Goal: Transaction & Acquisition: Obtain resource

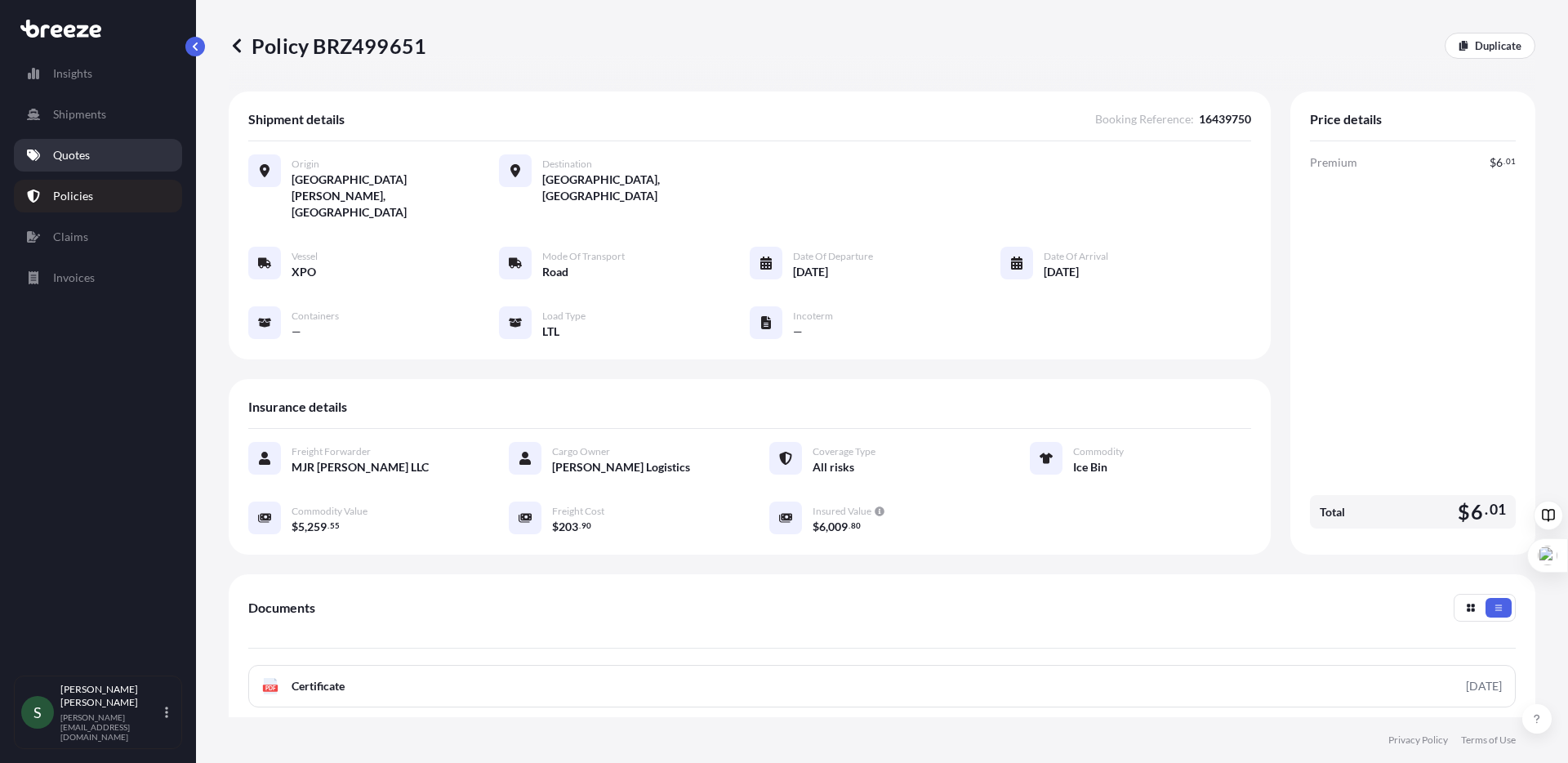
click at [74, 164] on link "Quotes" at bounding box center [98, 155] width 169 height 33
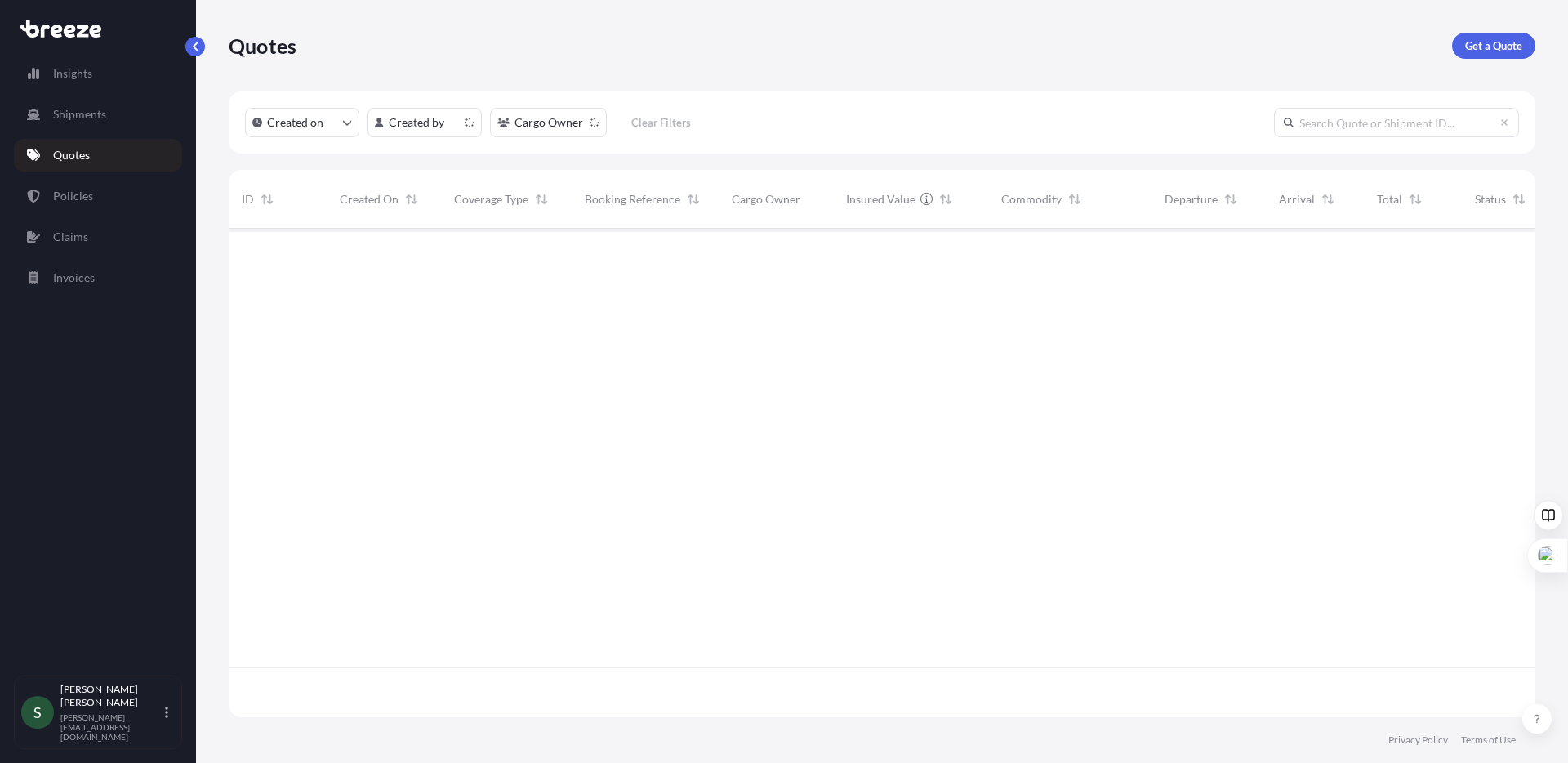
scroll to position [485, 1295]
click at [1486, 51] on p "Get a Quote" at bounding box center [1493, 45] width 57 height 17
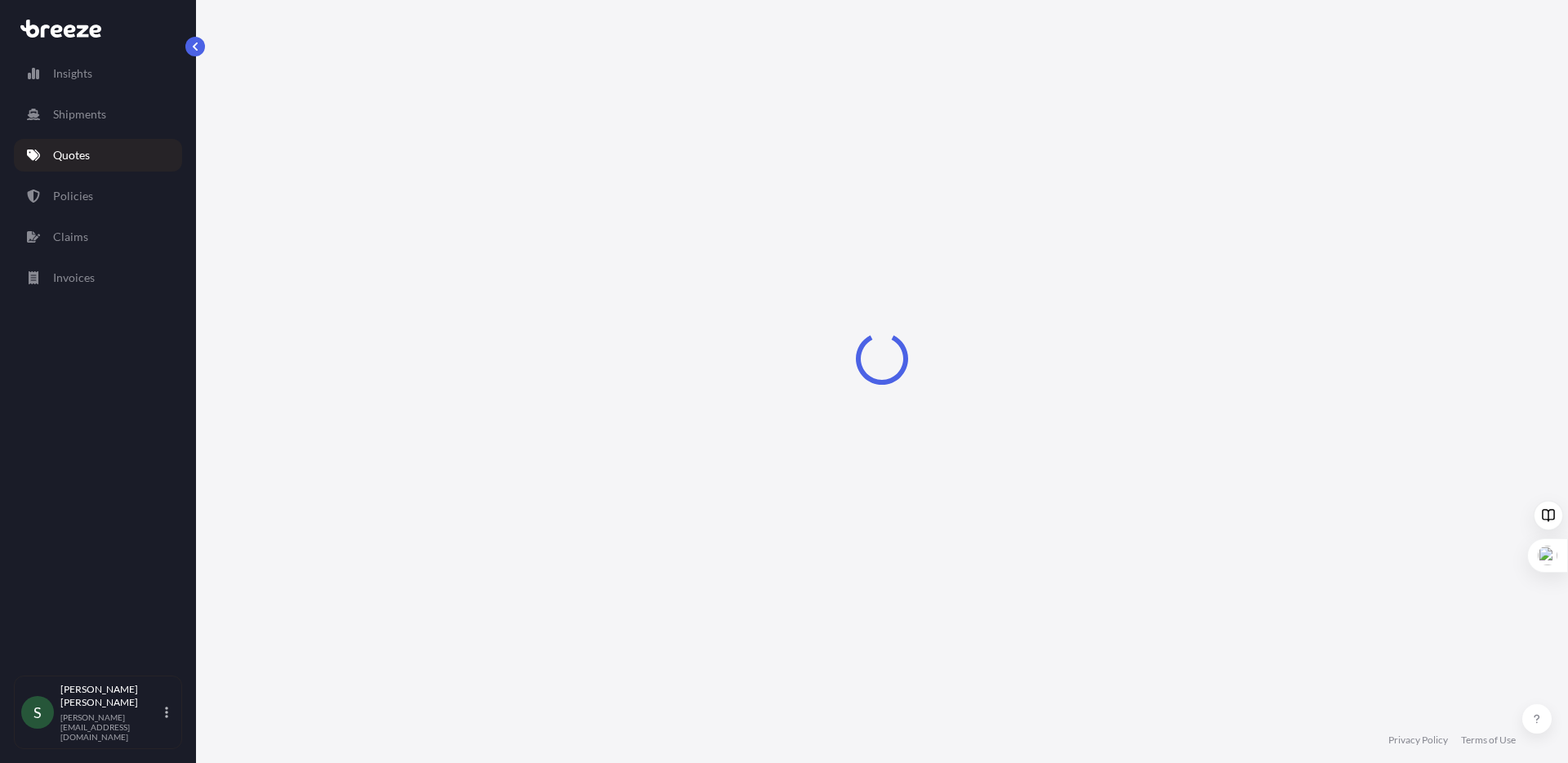
select select "Sea"
select select "1"
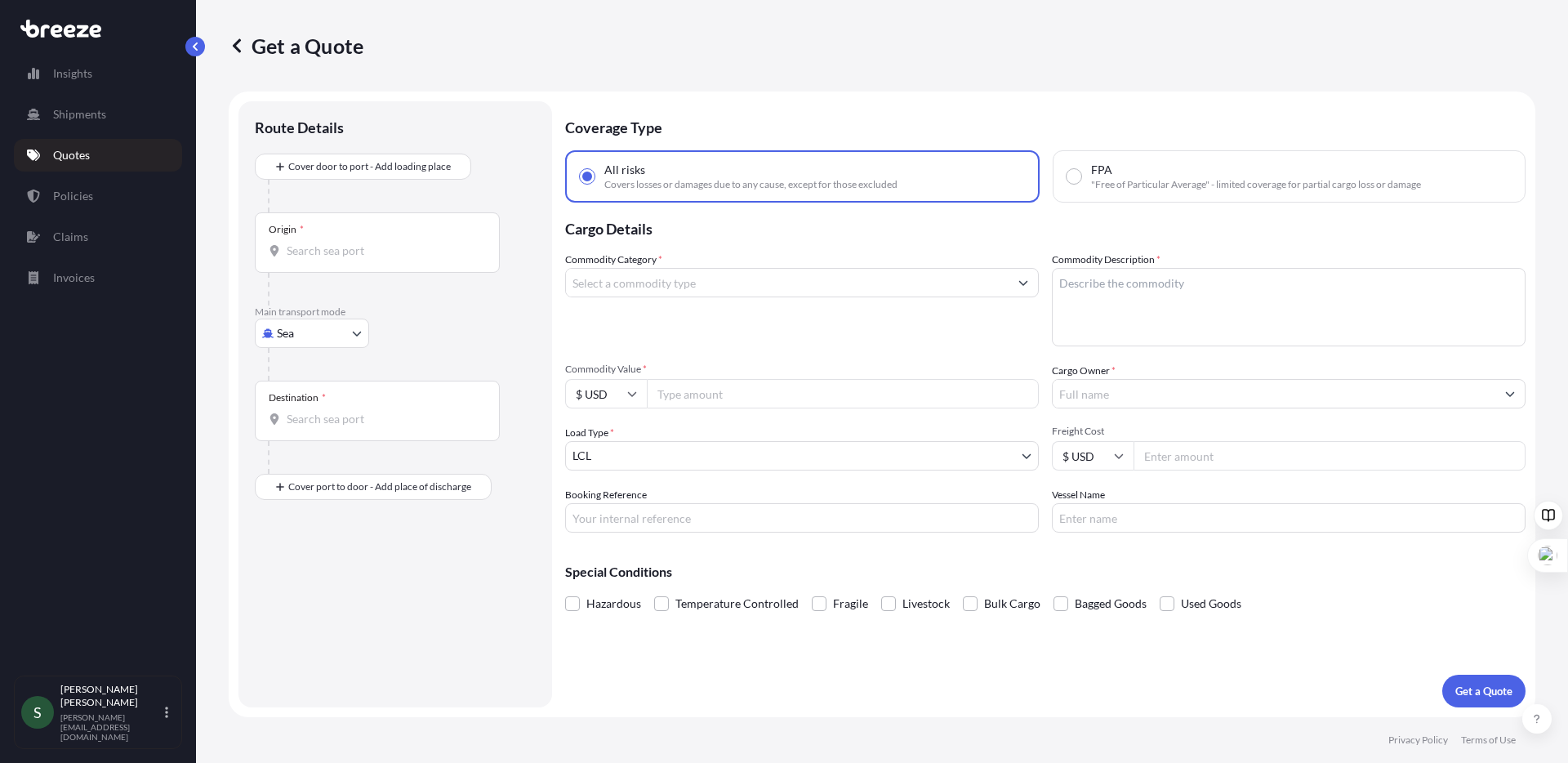
click at [319, 320] on body "Insights Shipments Quotes Policies Claims Invoices S [PERSON_NAME] [PERSON_NAME…" at bounding box center [784, 381] width 1568 height 763
click at [305, 423] on div "Road" at bounding box center [311, 435] width 102 height 30
select select "Road"
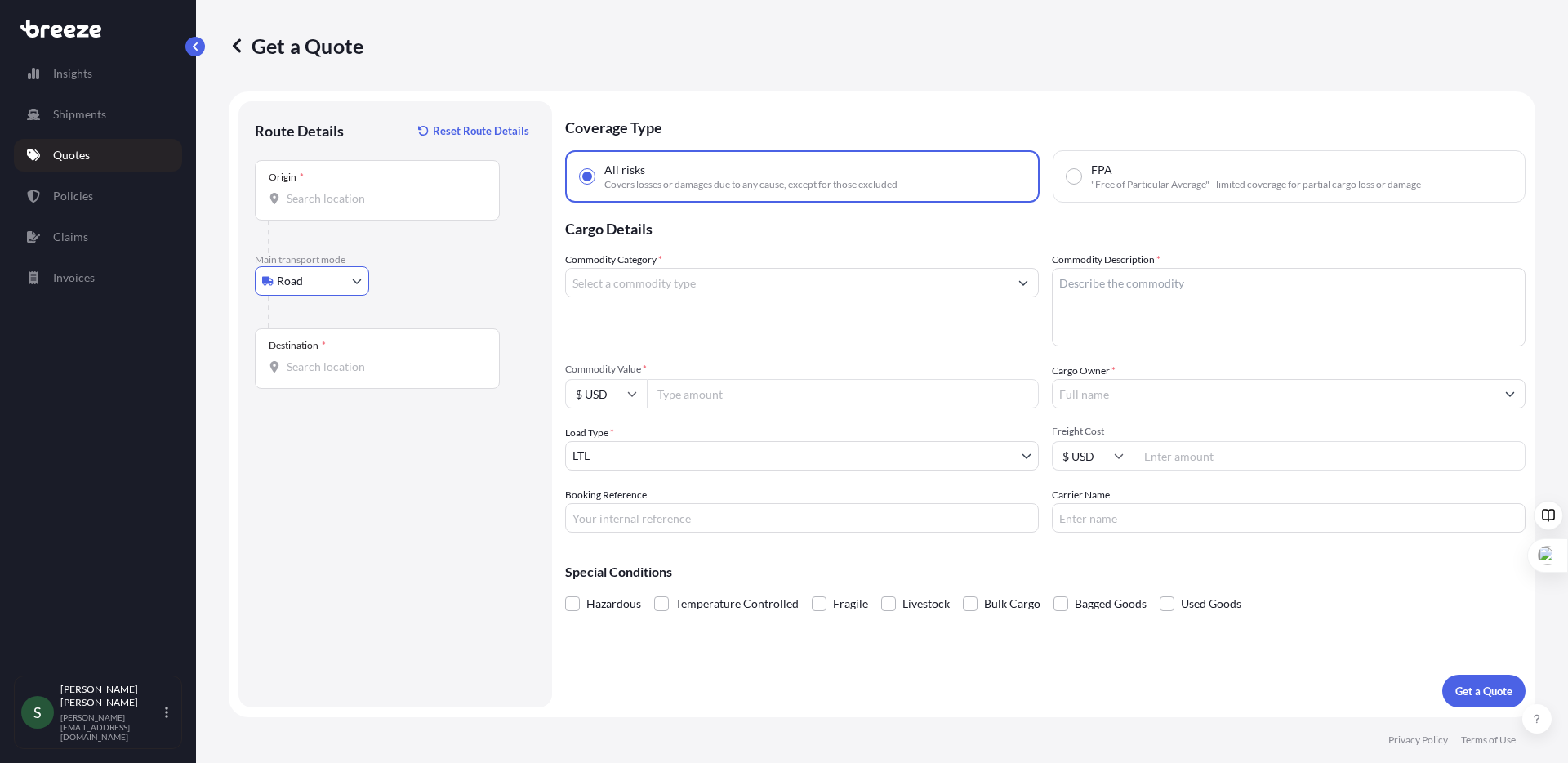
click at [314, 209] on div "Origin *" at bounding box center [377, 190] width 245 height 60
click at [314, 207] on input "Origin *" at bounding box center [382, 198] width 192 height 17
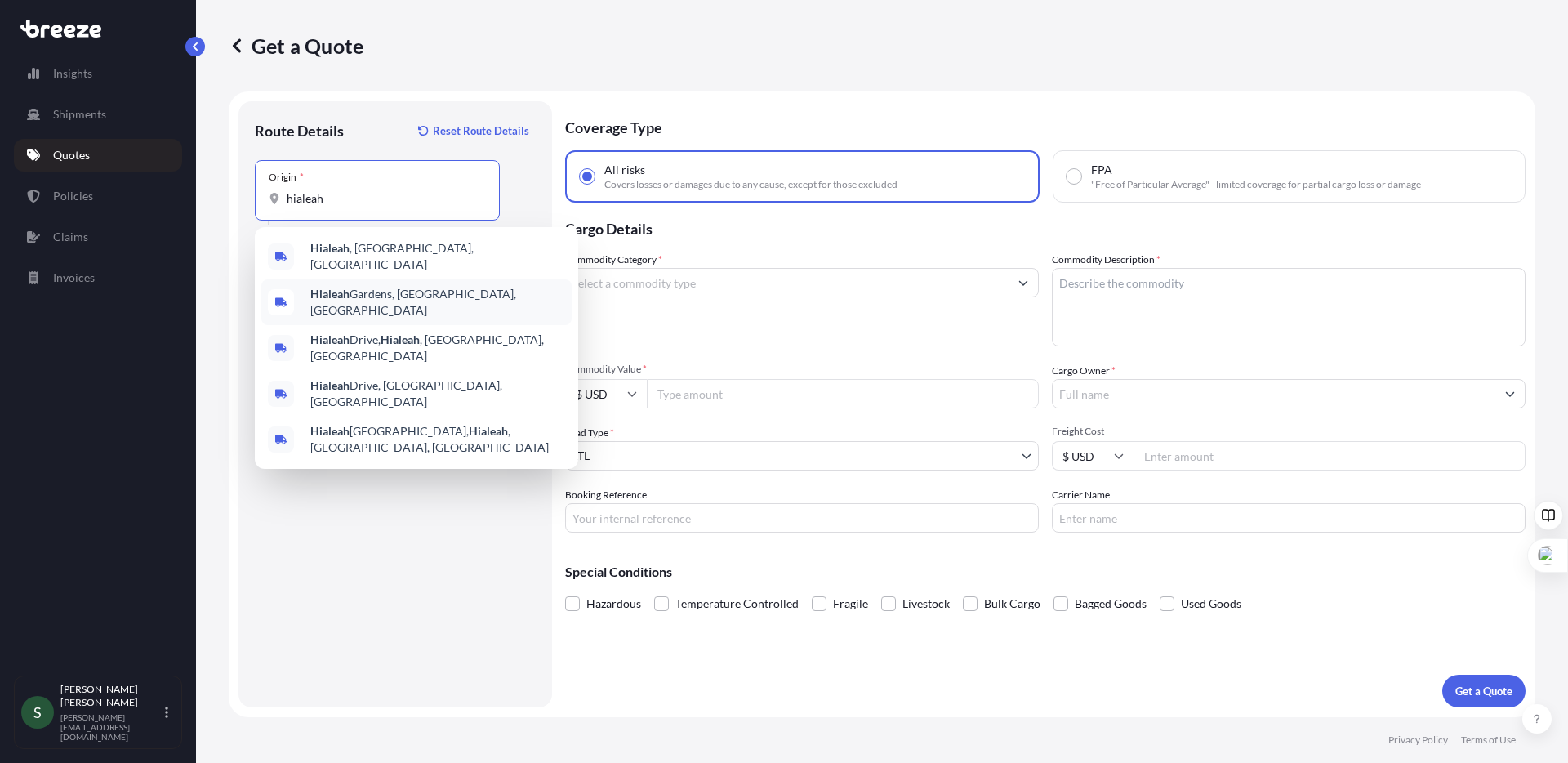
click at [368, 253] on span "Hialeah , [GEOGRAPHIC_DATA], [GEOGRAPHIC_DATA]" at bounding box center [438, 257] width 254 height 33
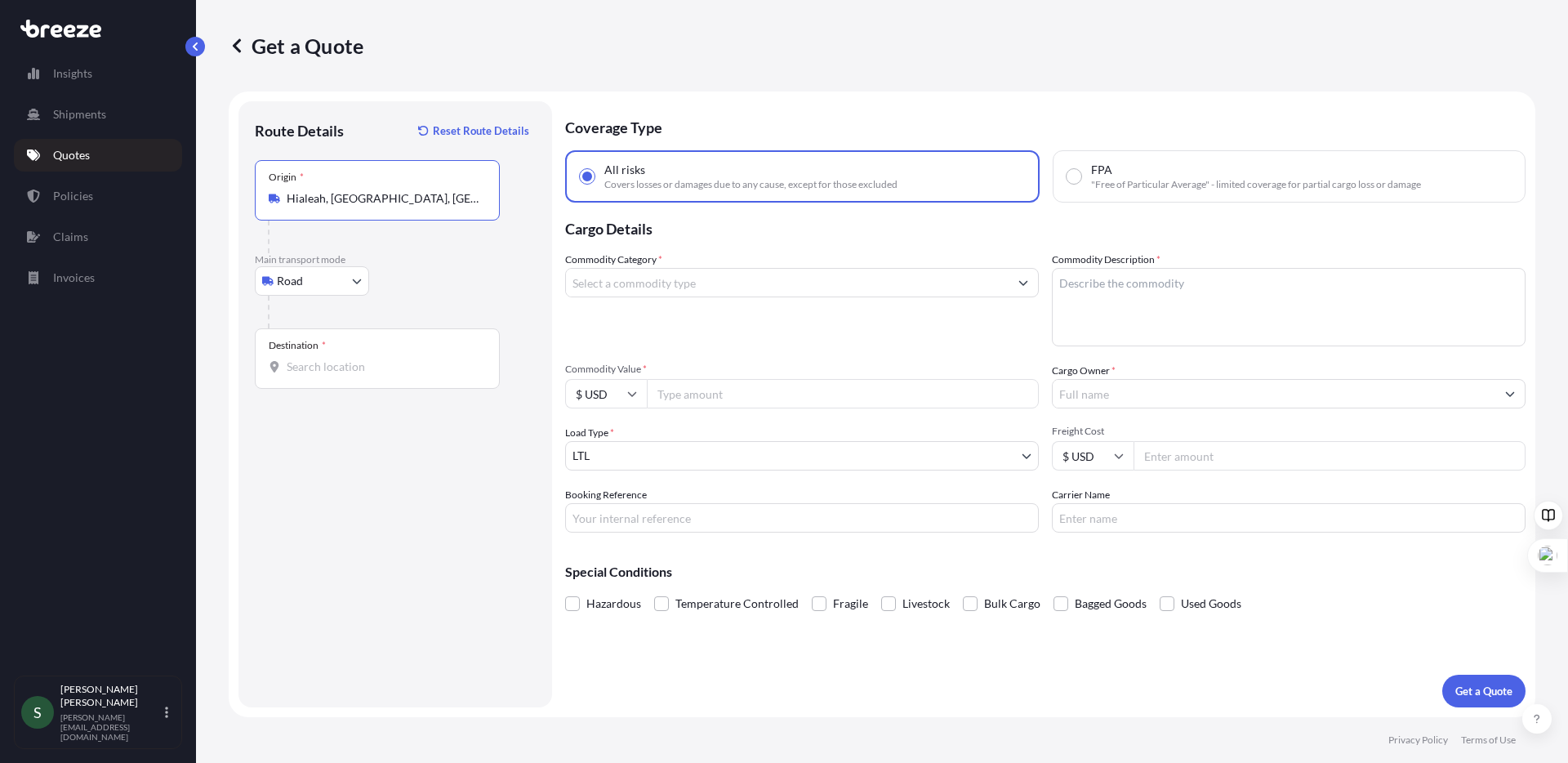
type input "Hialeah, [GEOGRAPHIC_DATA], [GEOGRAPHIC_DATA]"
click at [322, 361] on input "Destination *" at bounding box center [382, 367] width 192 height 17
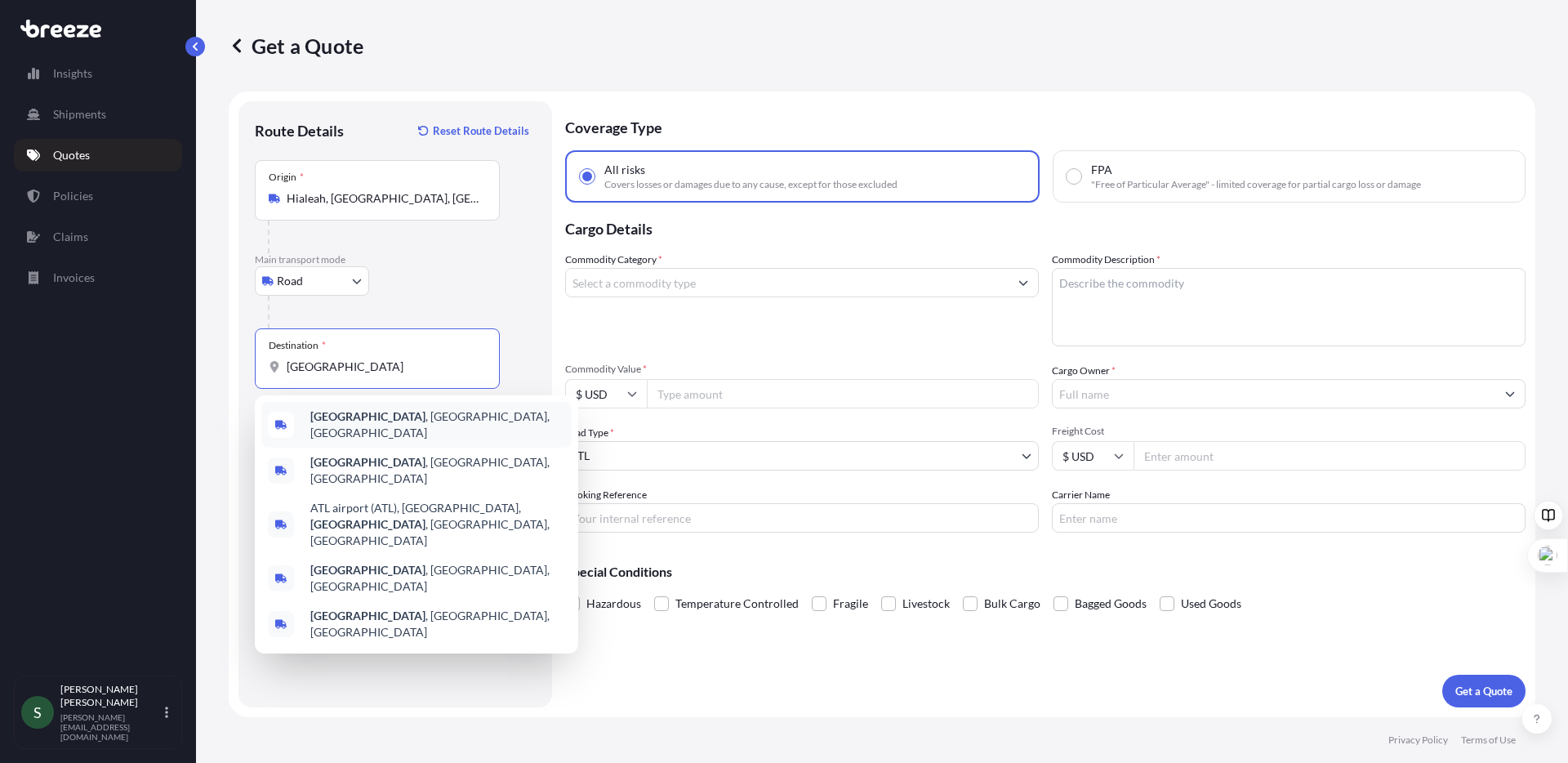
click at [369, 421] on span "[GEOGRAPHIC_DATA] , [GEOGRAPHIC_DATA], [GEOGRAPHIC_DATA]" at bounding box center [438, 425] width 254 height 33
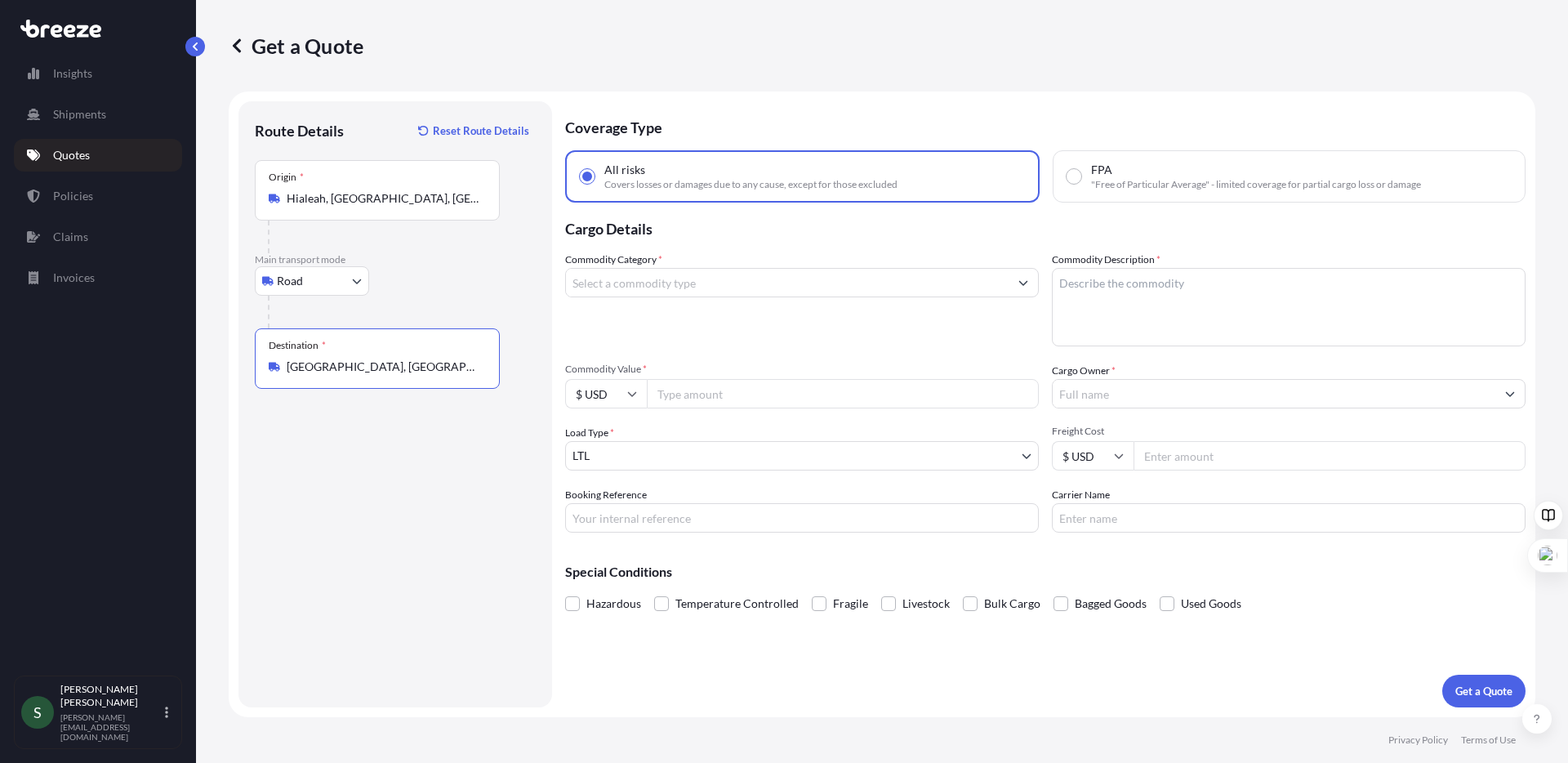
type input "[GEOGRAPHIC_DATA], [GEOGRAPHIC_DATA], [GEOGRAPHIC_DATA]"
click at [734, 284] on input "Commodity Category *" at bounding box center [787, 283] width 443 height 30
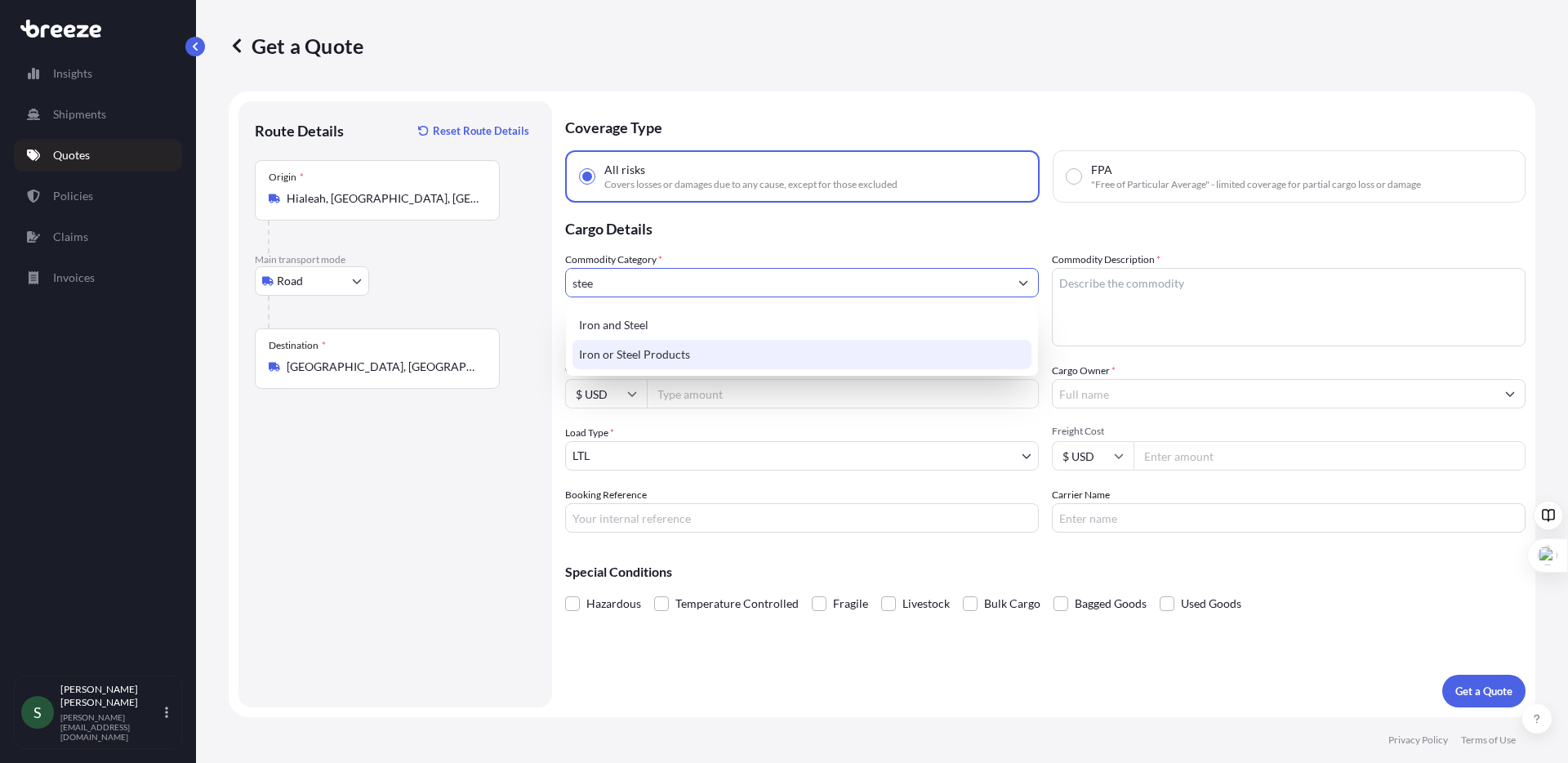
click at [758, 351] on div "Iron or Steel Products" at bounding box center [802, 355] width 459 height 30
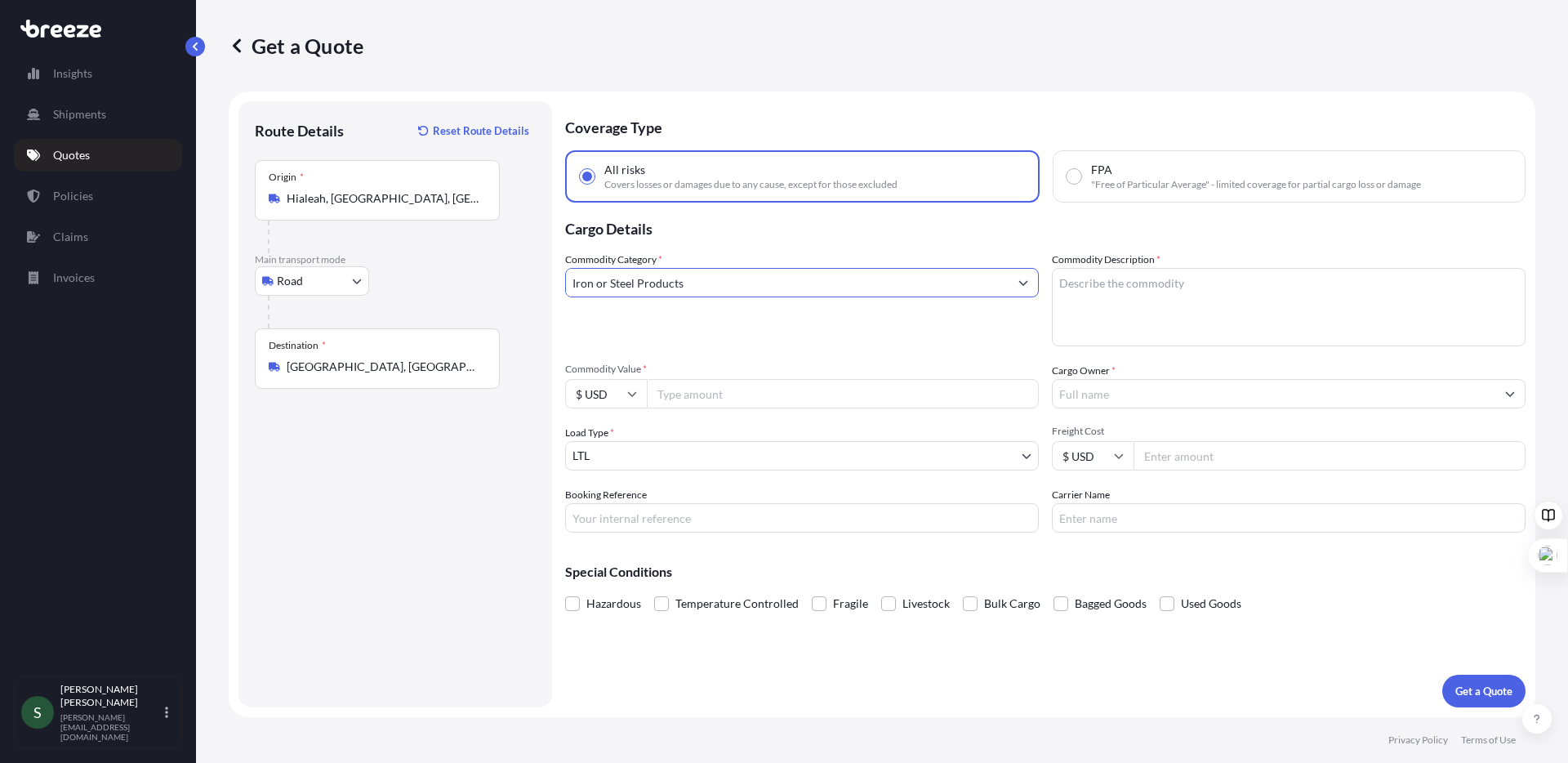
type input "Iron or Steel Products"
click at [1151, 274] on textarea "Commodity Description *" at bounding box center [1288, 307] width 473 height 79
click at [1101, 308] on textarea "Commodity Description *" at bounding box center [1288, 307] width 473 height 79
type textarea "Beverage Table, S/S"
click at [1116, 400] on input "Cargo Owner *" at bounding box center [1274, 394] width 443 height 30
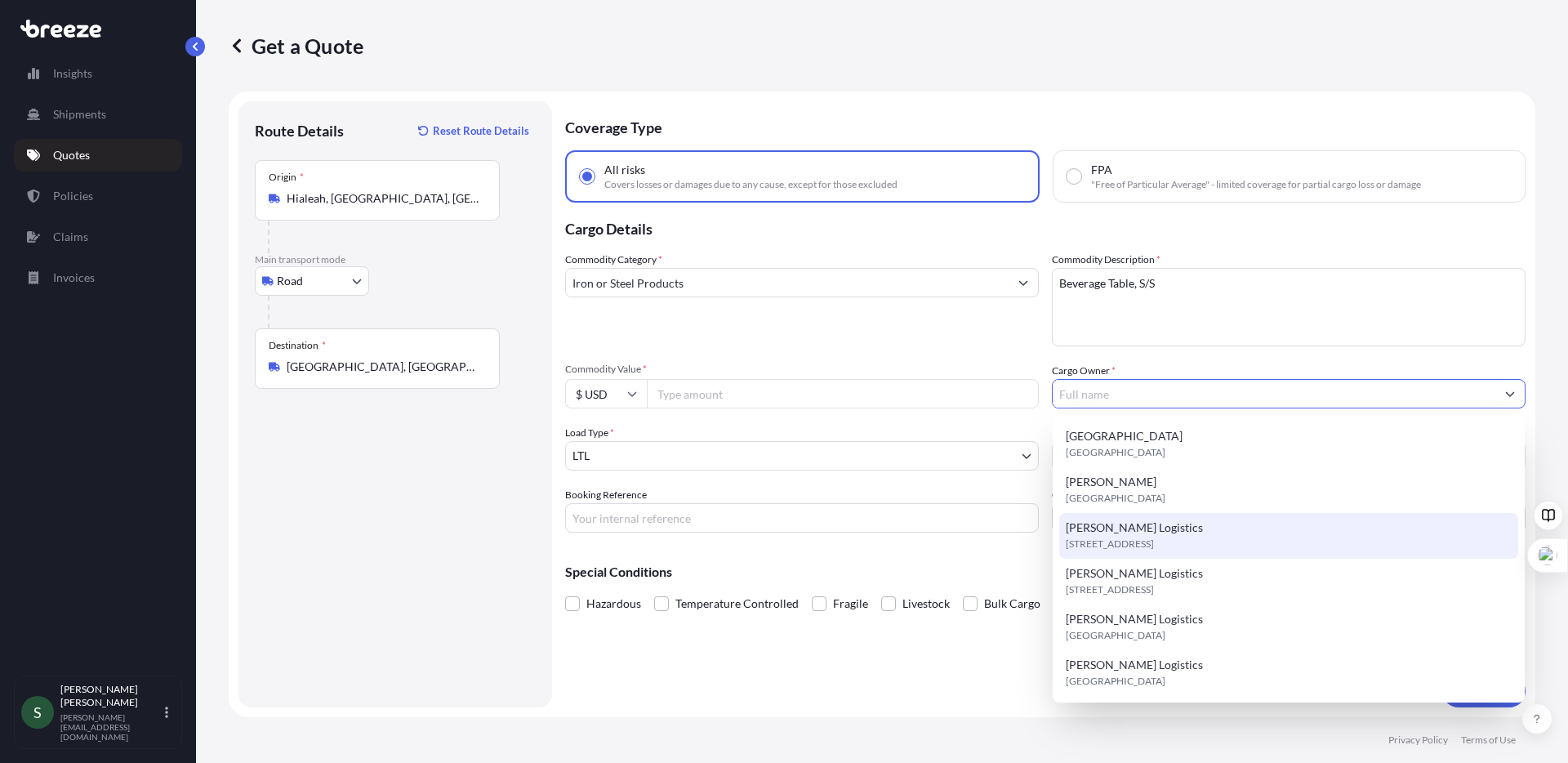
click at [1147, 527] on span "[PERSON_NAME] Logistics" at bounding box center [1134, 528] width 137 height 17
type input "[PERSON_NAME] Logistics"
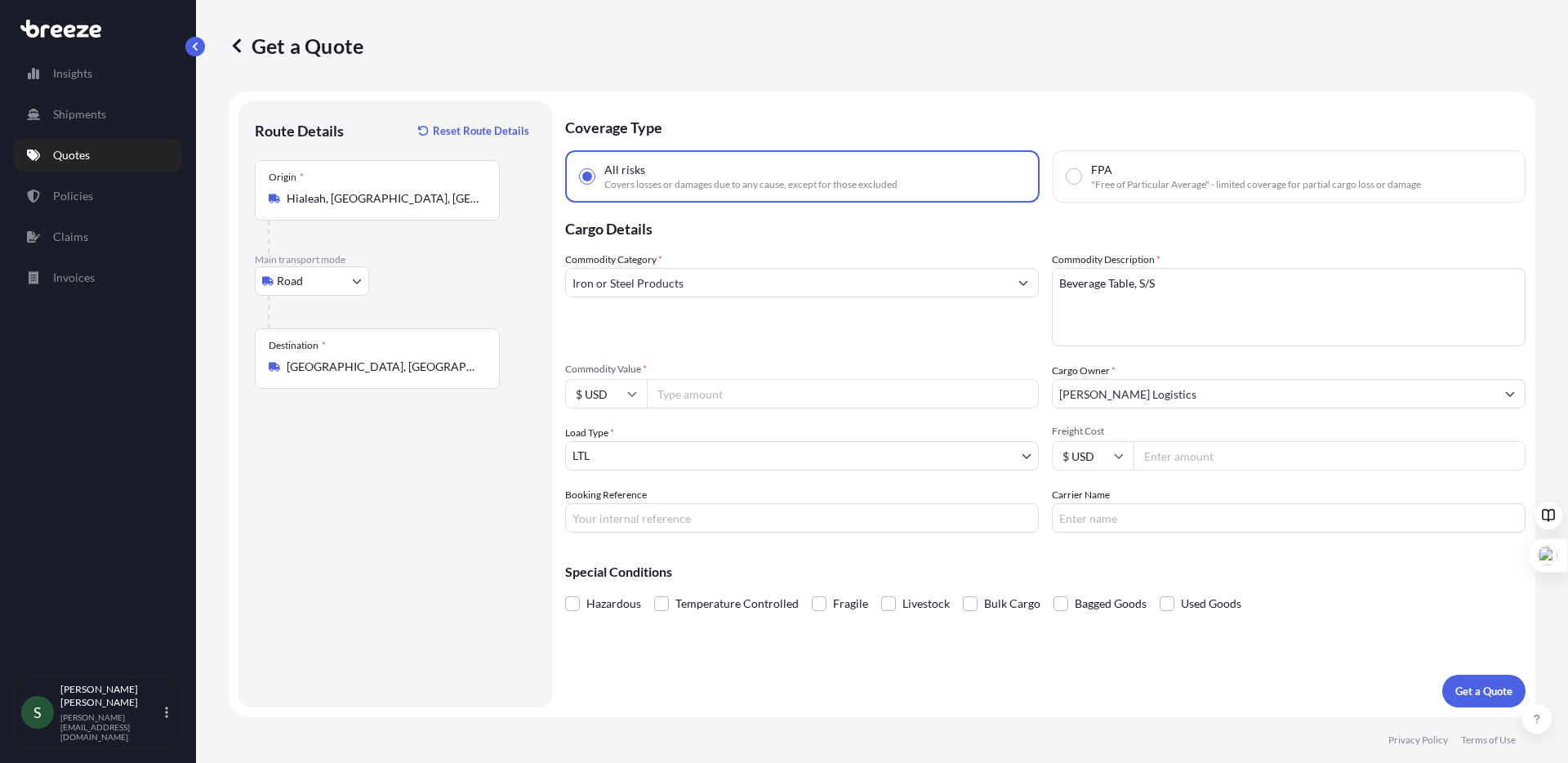
click at [805, 396] on input "Commodity Value *" at bounding box center [843, 394] width 392 height 30
type input "5260.00"
click at [1244, 463] on input "Freight Cost" at bounding box center [1329, 456] width 392 height 30
click at [1171, 454] on input "Freight Cost" at bounding box center [1329, 456] width 392 height 30
type input "478.71"
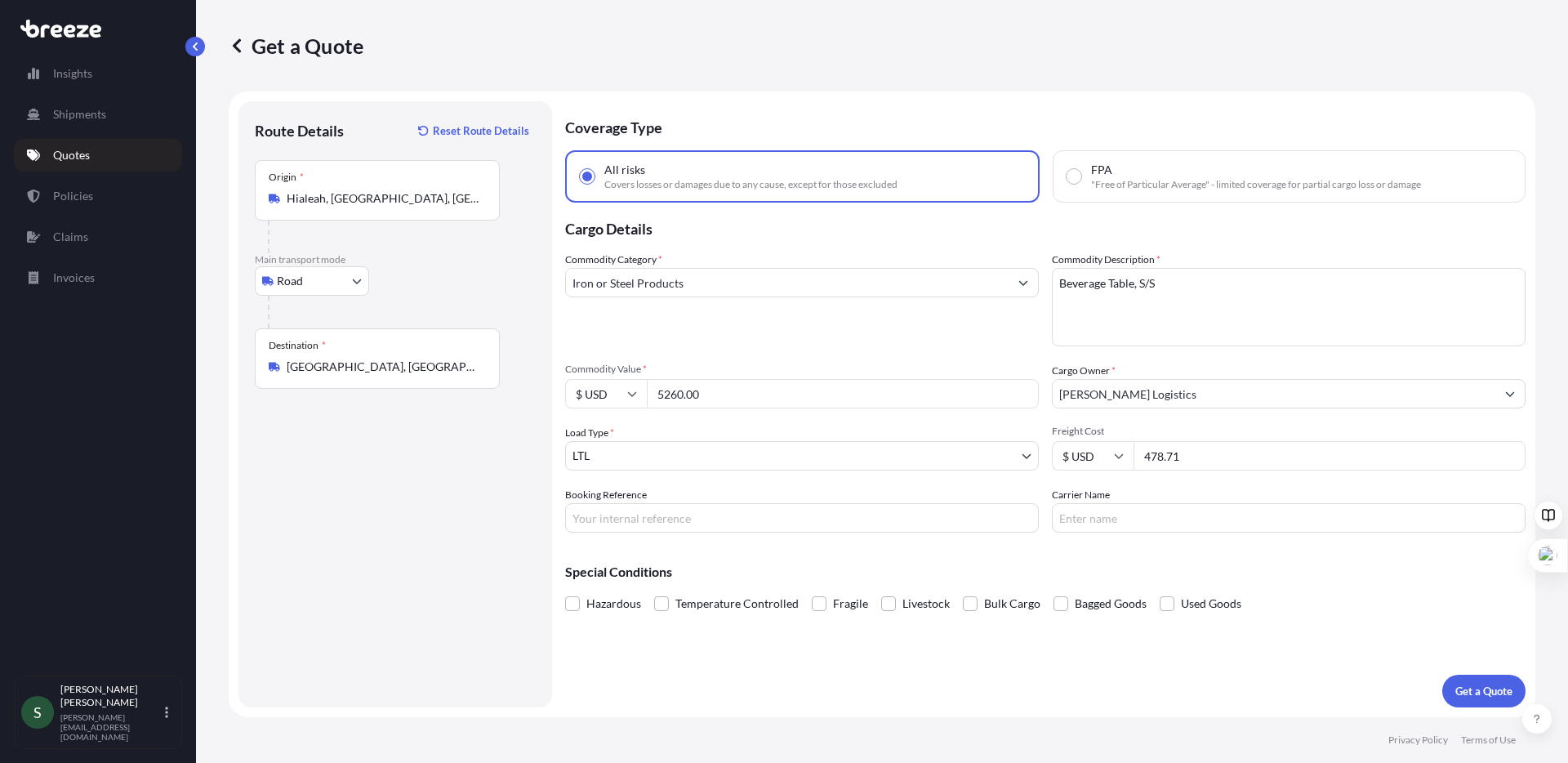
click at [715, 514] on input "Booking Reference" at bounding box center [801, 518] width 473 height 30
type input "16412028"
click at [1185, 517] on input "Carrier Name" at bounding box center [1288, 518] width 473 height 30
type input "ICAT"
click at [1473, 691] on p "Get a Quote" at bounding box center [1483, 691] width 57 height 17
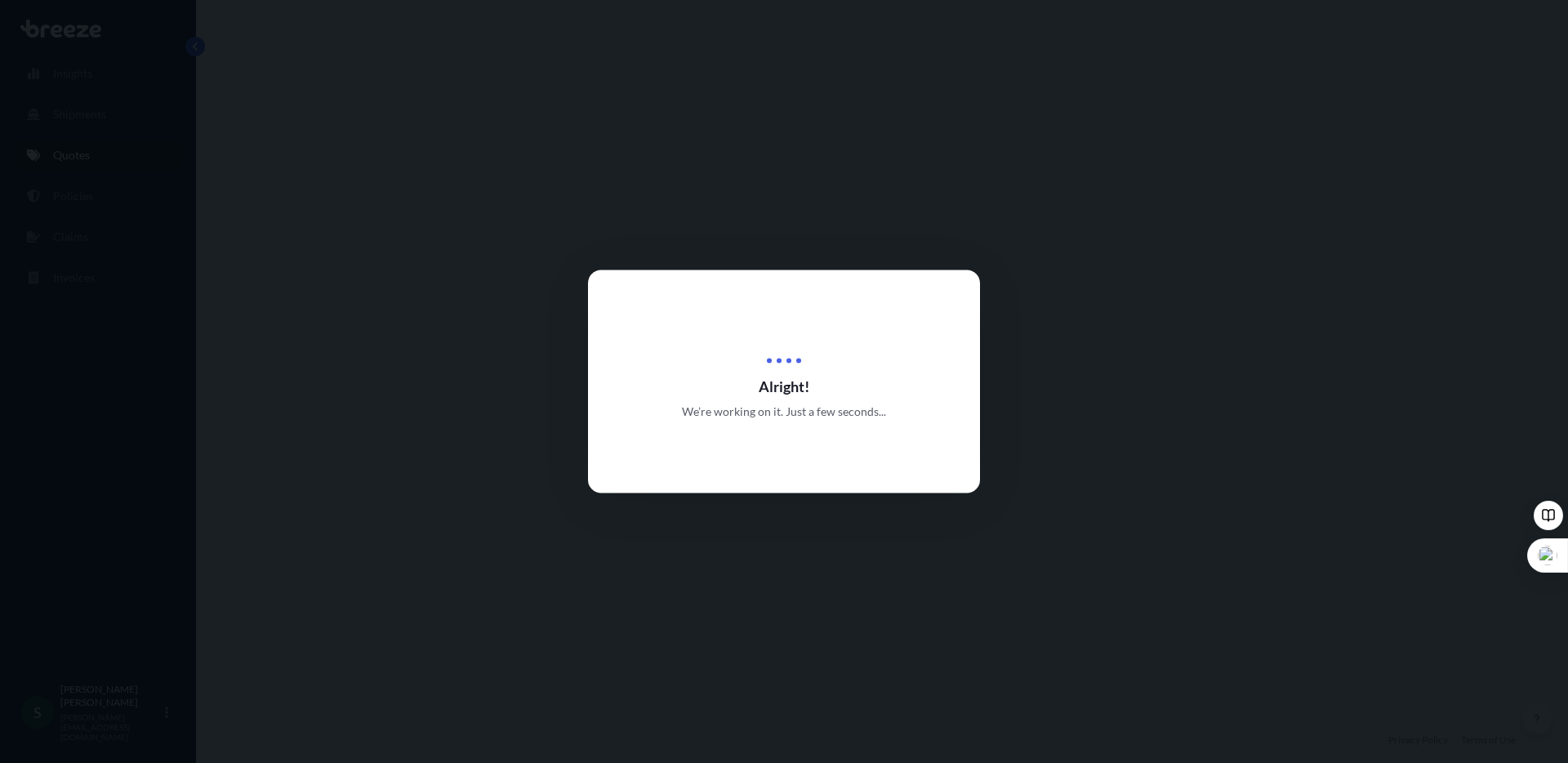
select select "Road"
select select "1"
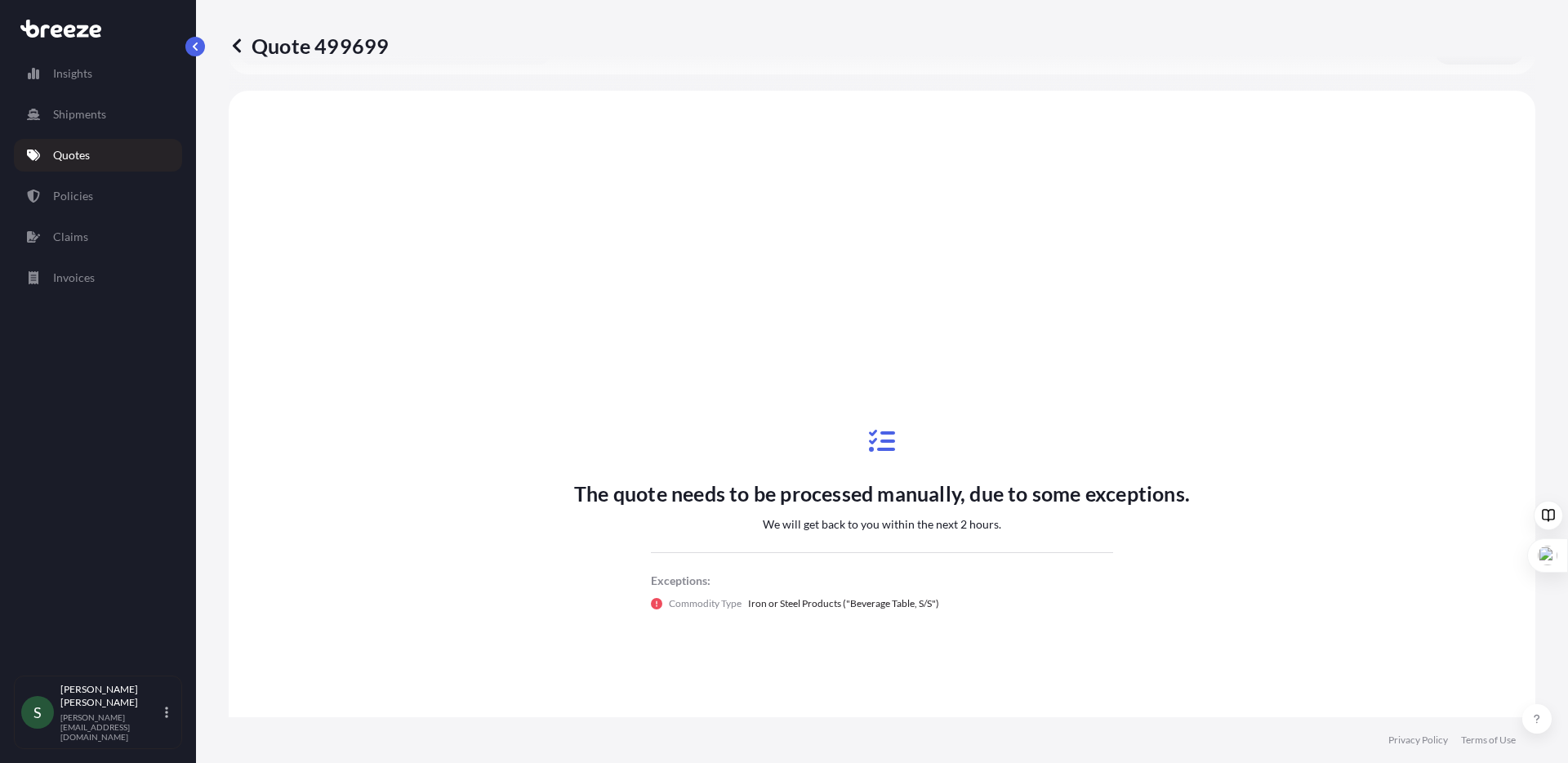
scroll to position [594, 0]
